Goal: Information Seeking & Learning: Check status

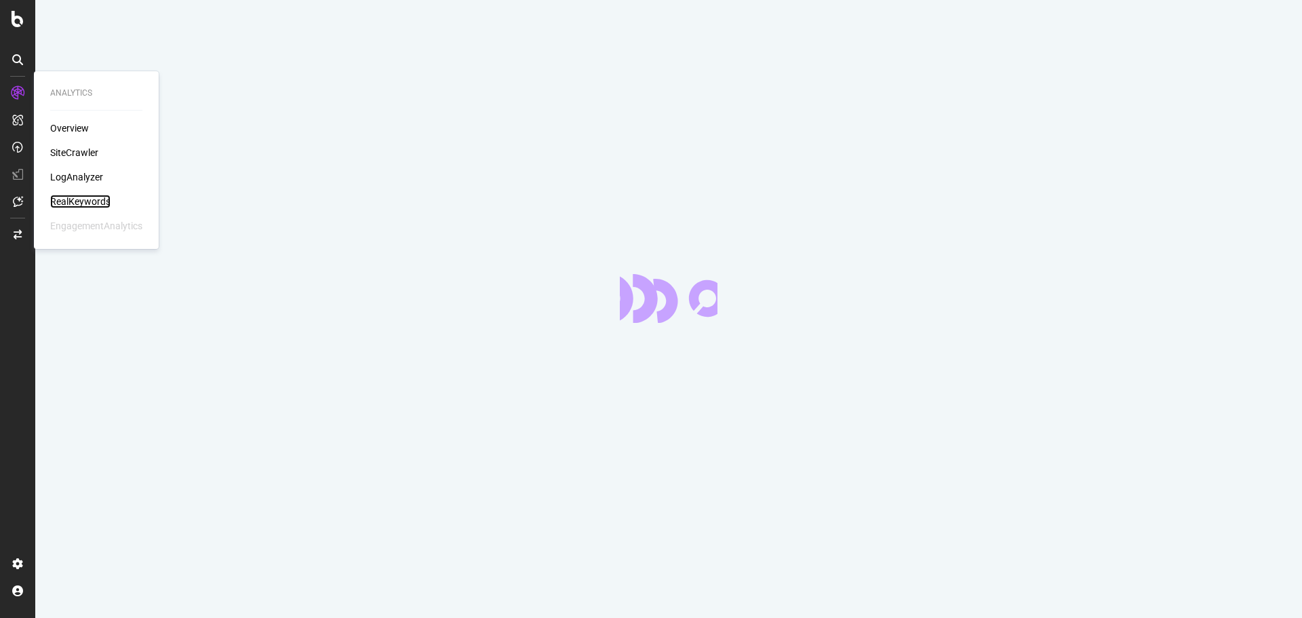
click at [69, 202] on div "RealKeywords" at bounding box center [80, 202] width 60 height 14
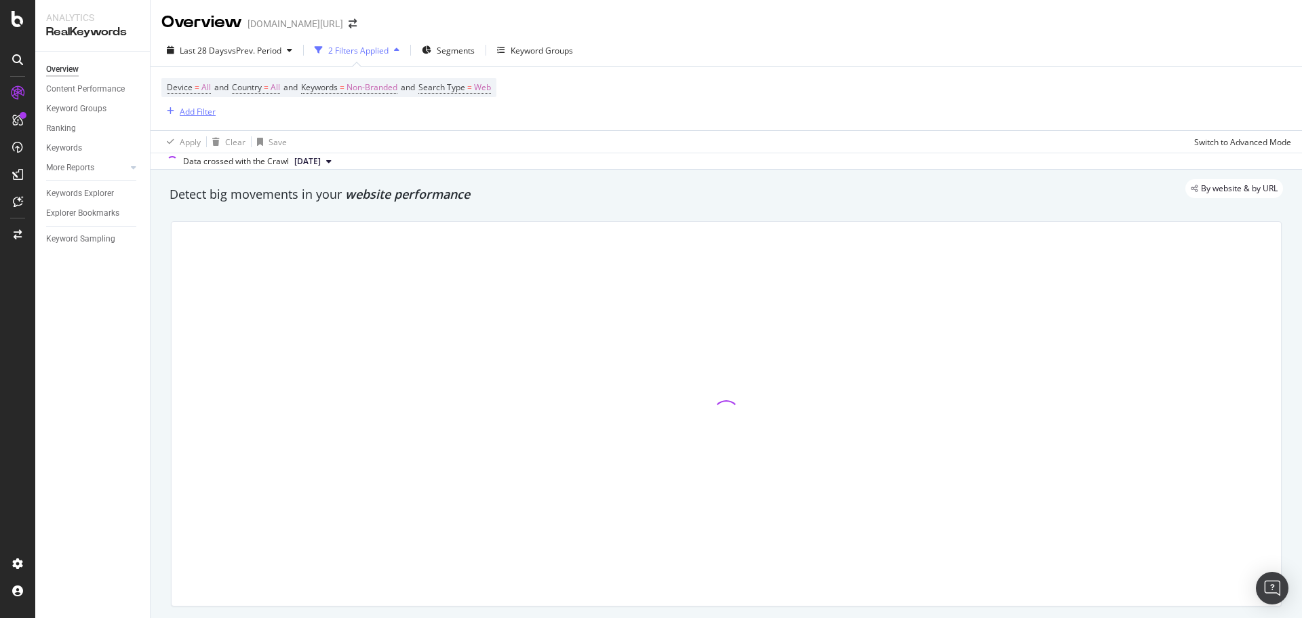
click at [203, 117] on div "Add Filter" at bounding box center [188, 111] width 54 height 15
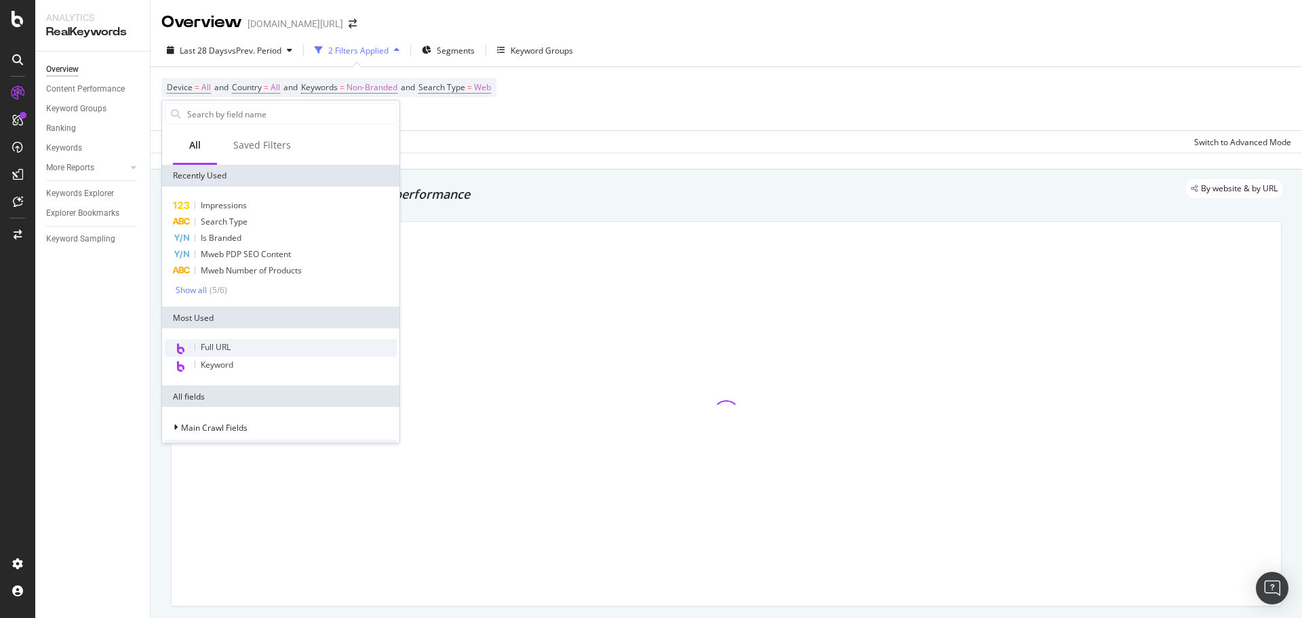
click at [228, 349] on span "Full URL" at bounding box center [216, 347] width 30 height 12
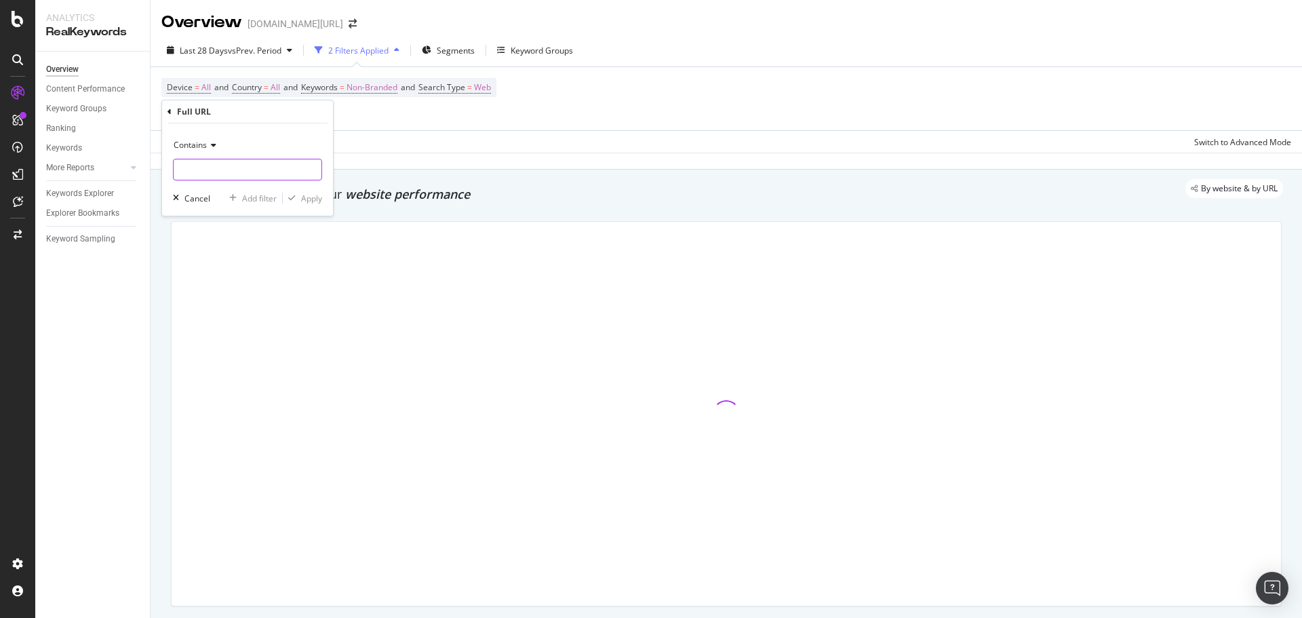
click at [235, 175] on input "text" at bounding box center [248, 170] width 148 height 22
paste input "s273162"
type input "s273162"
click at [304, 196] on div "Apply" at bounding box center [311, 199] width 21 height 12
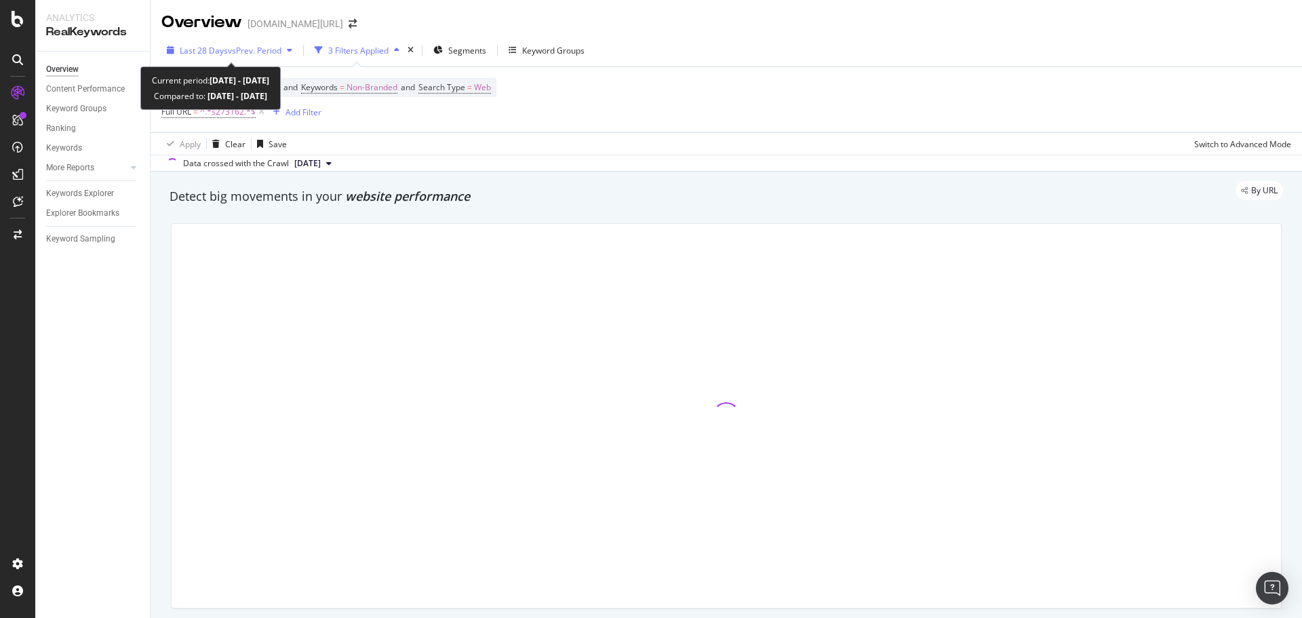
click at [267, 55] on span "vs Prev. Period" at bounding box center [255, 51] width 54 height 12
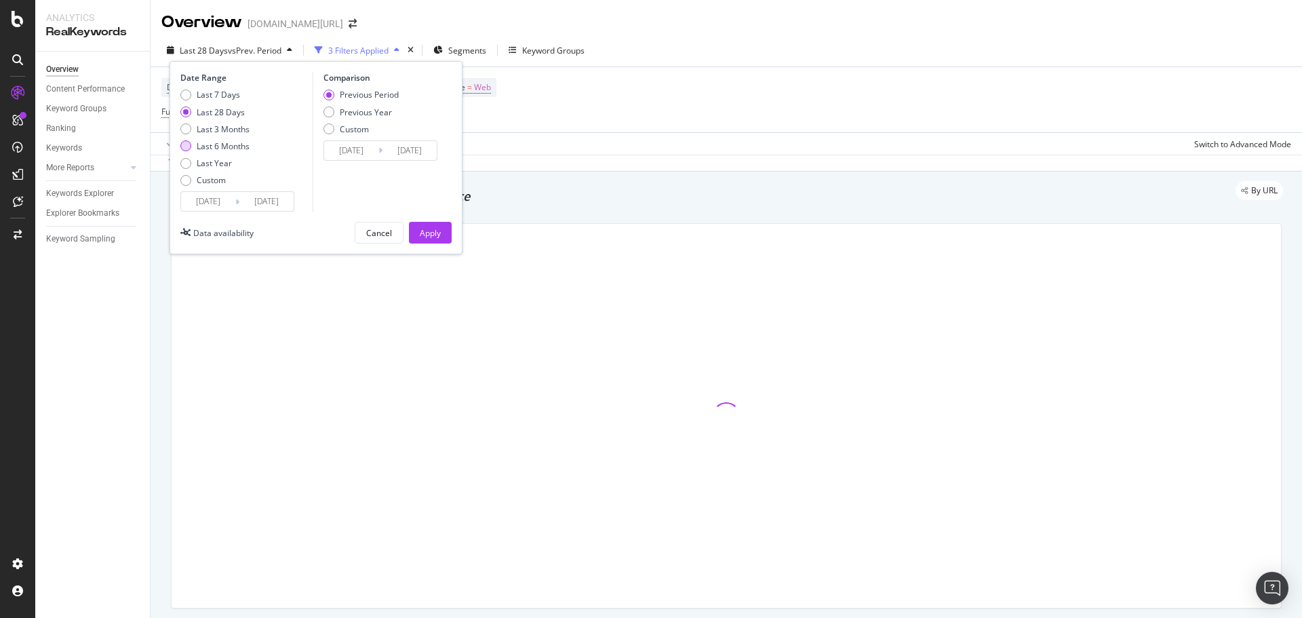
click at [223, 142] on div "Last 6 Months" at bounding box center [223, 146] width 53 height 12
type input "[DATE]"
click at [437, 239] on div "Apply" at bounding box center [430, 232] width 21 height 20
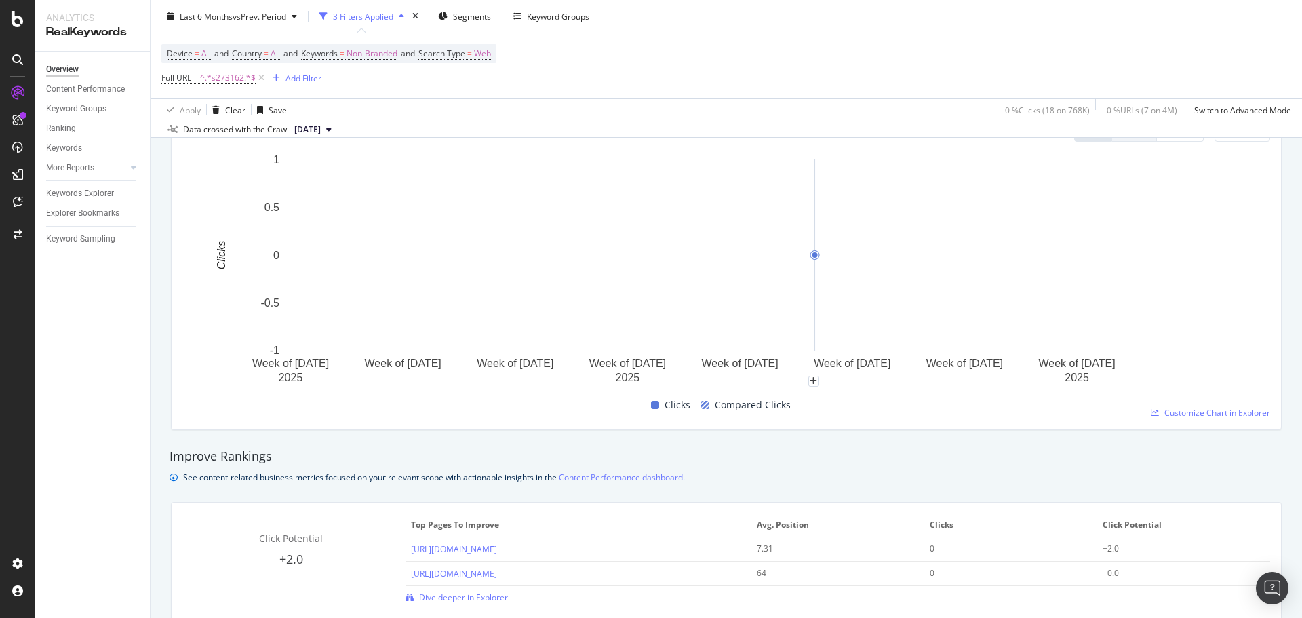
scroll to position [741, 0]
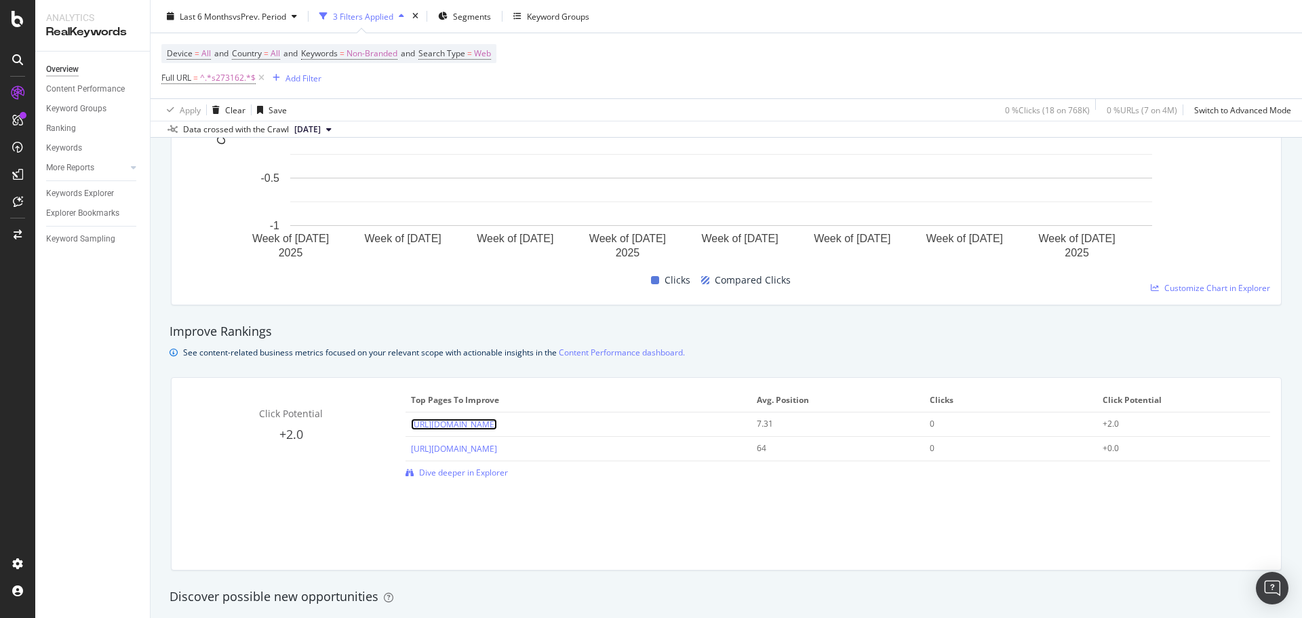
click at [497, 426] on link "[URL][DOMAIN_NAME]" at bounding box center [454, 424] width 86 height 12
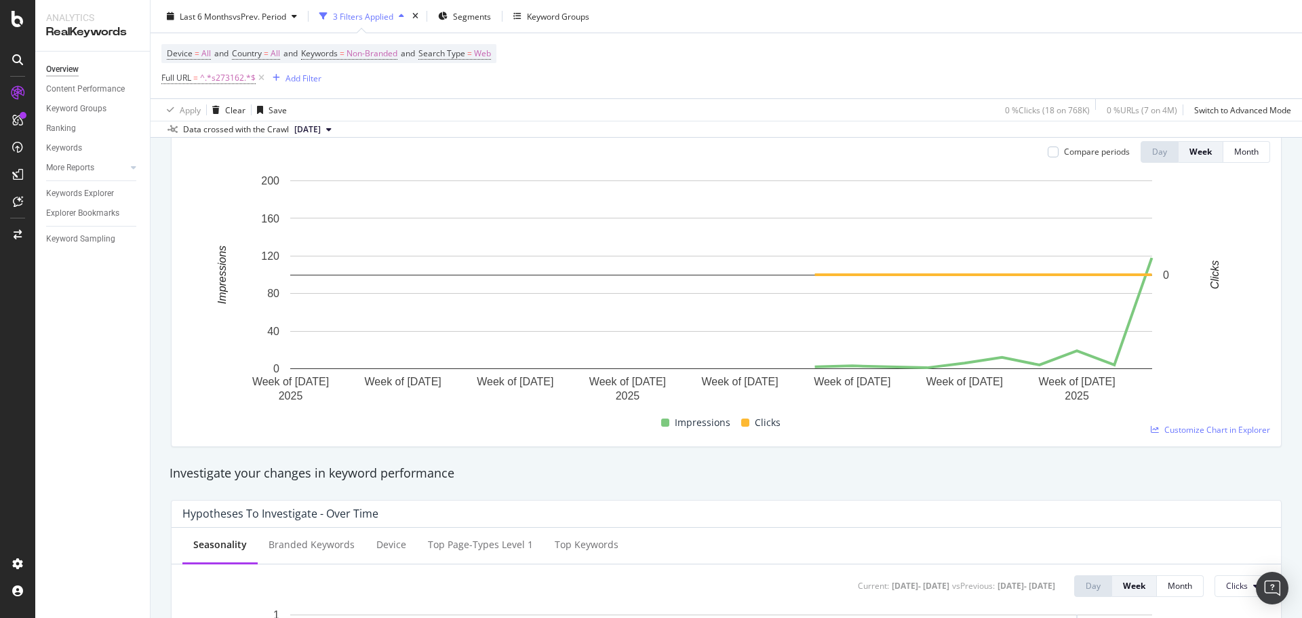
scroll to position [125, 0]
